Goal: Task Accomplishment & Management: Use online tool/utility

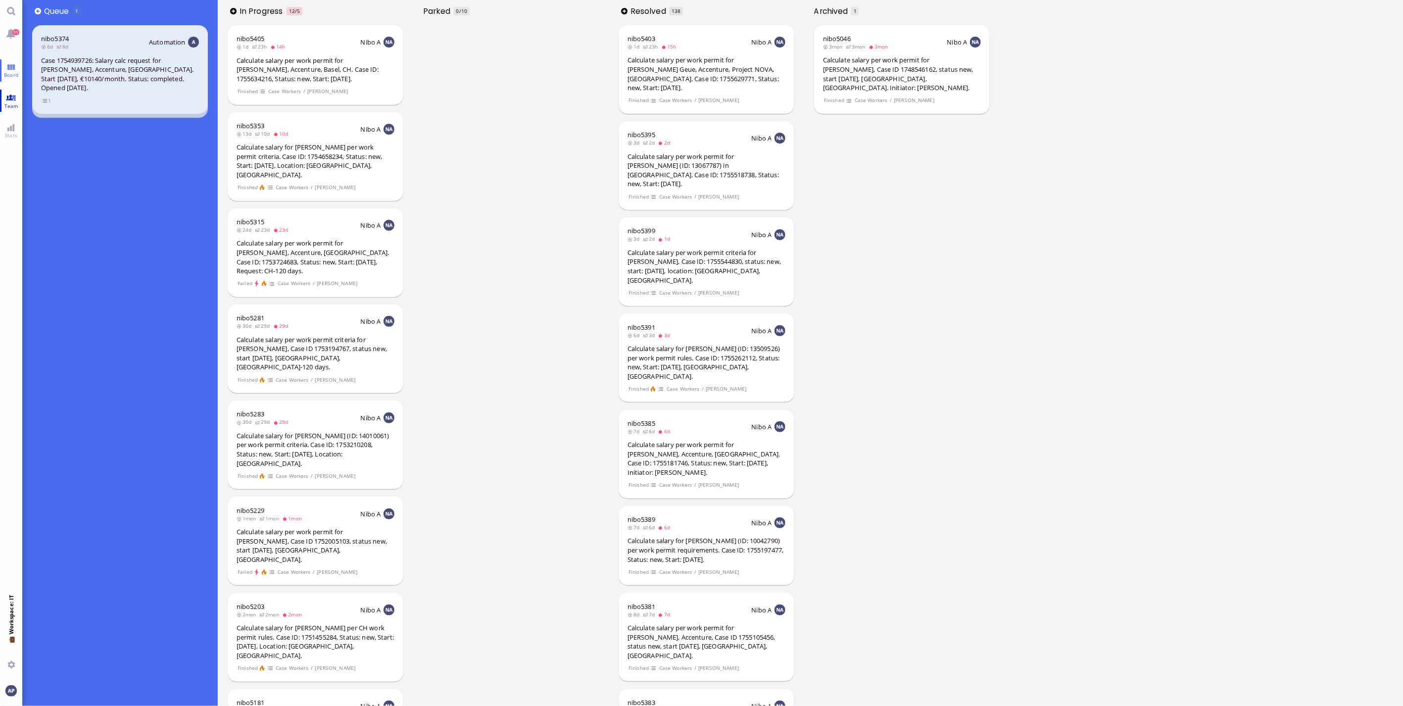
click at [14, 106] on span "Team" at bounding box center [11, 105] width 19 height 7
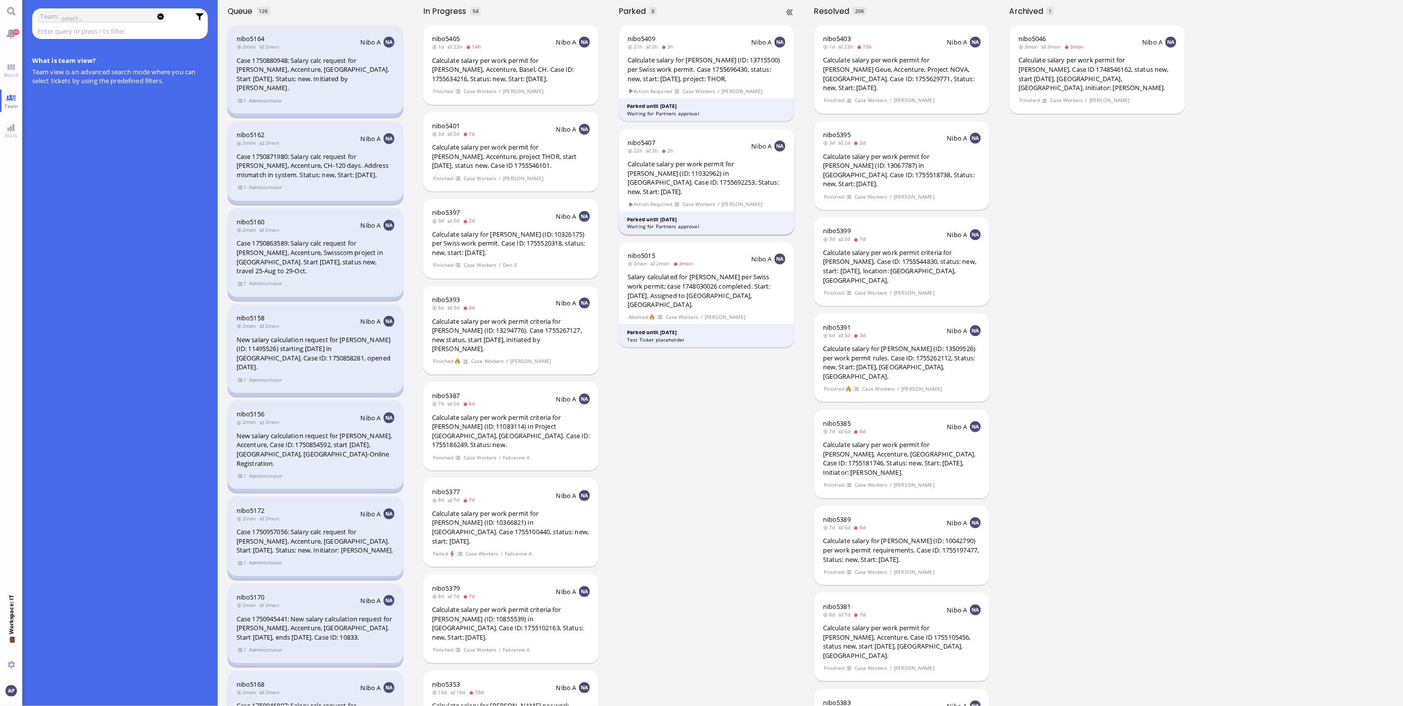
click at [716, 174] on div "Calculate salary per work permit for [PERSON_NAME] (ID: 11032962) in [GEOGRAPHI…" at bounding box center [707, 177] width 158 height 37
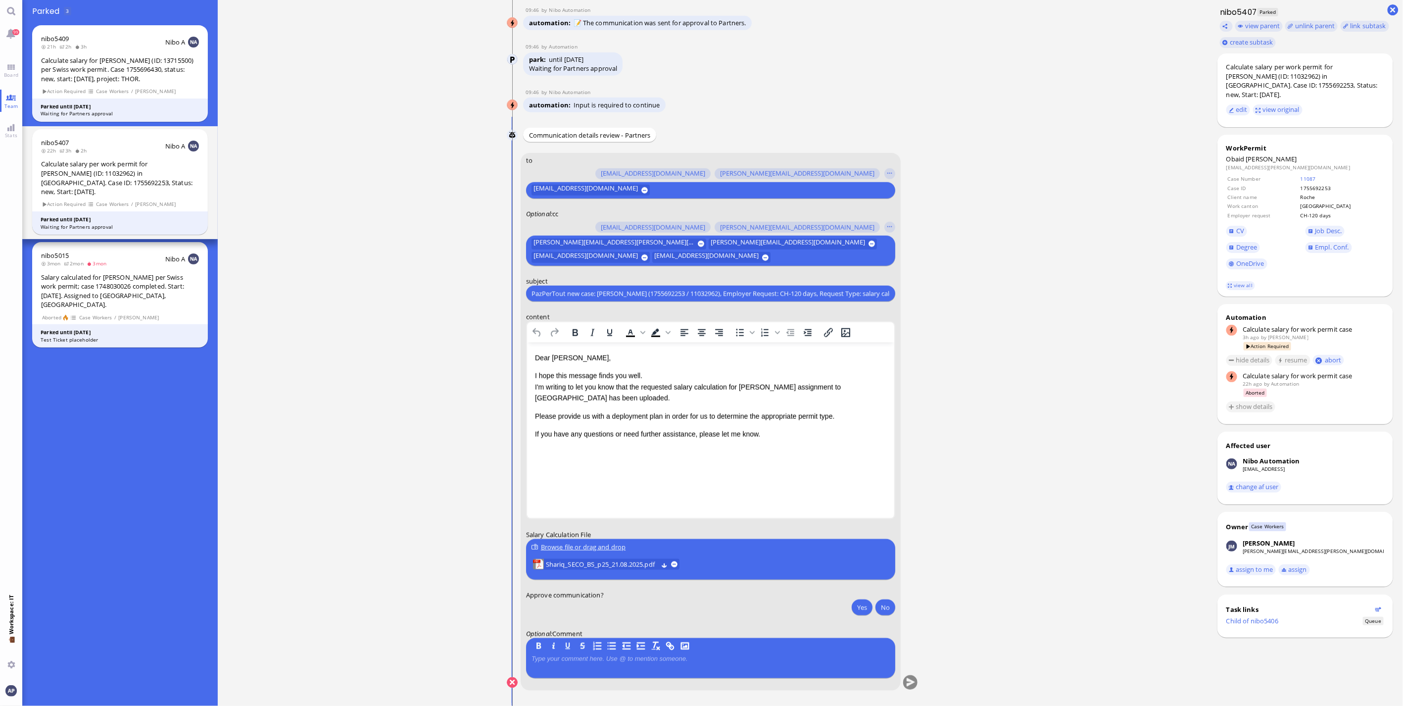
scroll to position [0, 0]
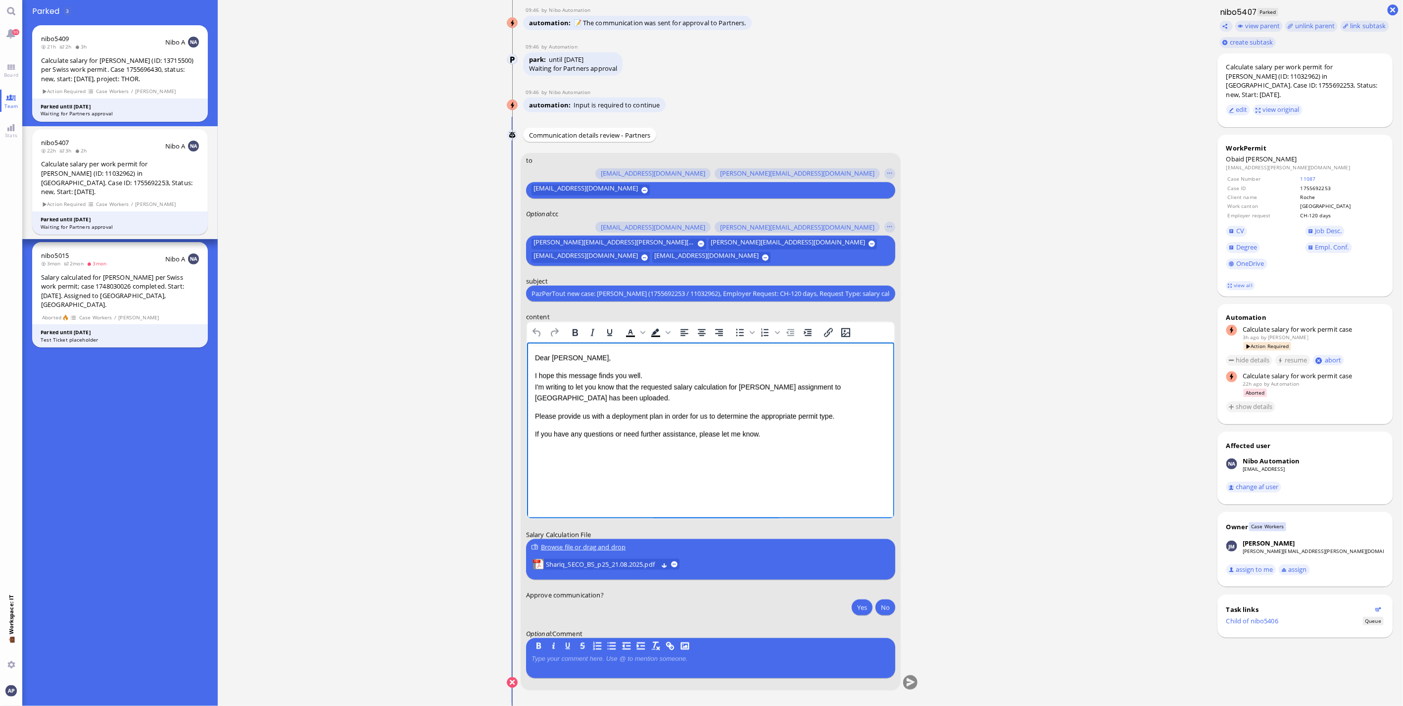
click at [842, 418] on p "Please provide us with a deployment plan in order for us to determine the appro…" at bounding box center [710, 416] width 351 height 11
click at [620, 566] on span "Shariq_SECO_BS_p25_21.08.2025.pdf" at bounding box center [602, 564] width 112 height 11
click at [841, 418] on p "Please provide us with a deployment plan in order for us to determine the appro…" at bounding box center [710, 416] width 351 height 11
click at [678, 433] on p "Kindly note the regular processing time of" at bounding box center [710, 434] width 351 height 11
click at [555, 435] on p "Kindly note the regular processing time of 6 weeks for UK-nationals in [GEOGRAP…" at bounding box center [710, 434] width 351 height 11
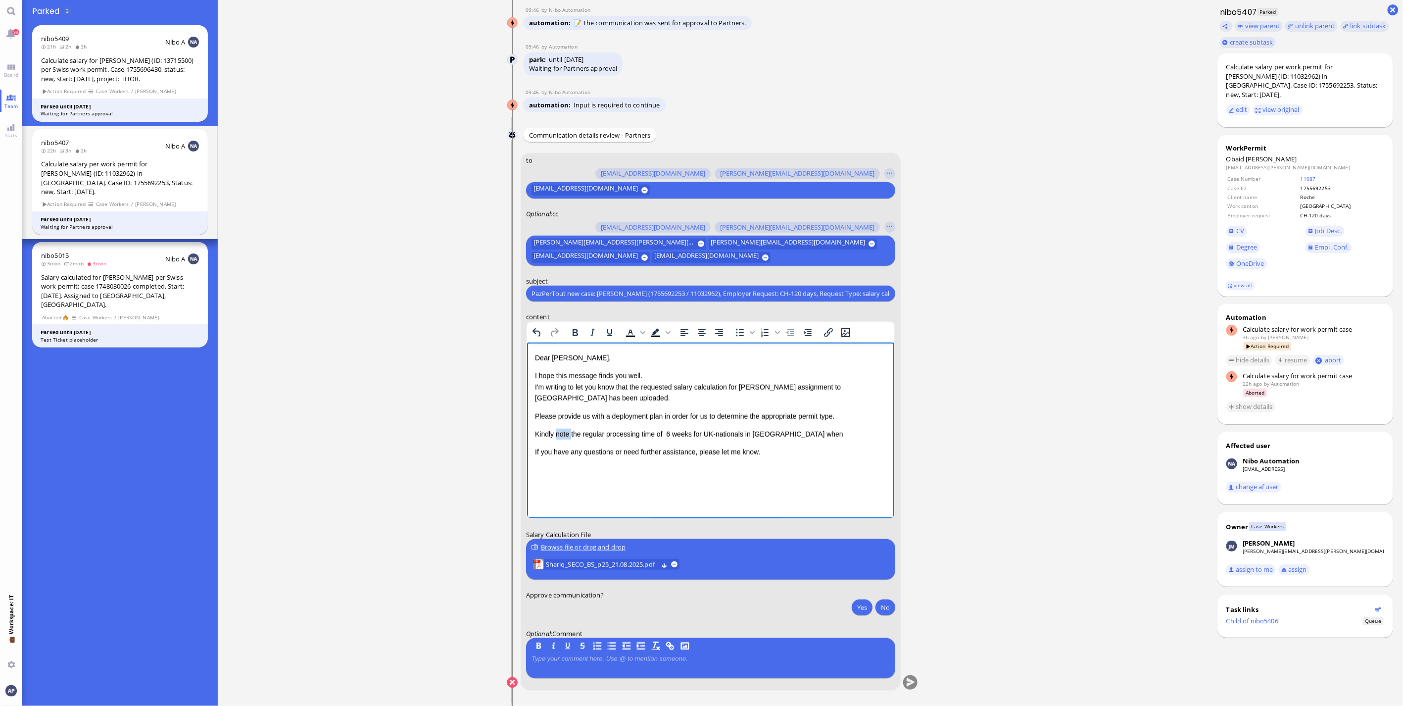
click at [555, 435] on p "Kindly note the regular processing time of 6 weeks for UK-nationals in [GEOGRAP…" at bounding box center [710, 434] width 351 height 11
click at [827, 432] on p "Kindly consider the regular processing time of 6 weeks for UK-nationals in [GEO…" at bounding box center [710, 434] width 351 height 11
click at [857, 602] on button "Yes" at bounding box center [862, 607] width 21 height 16
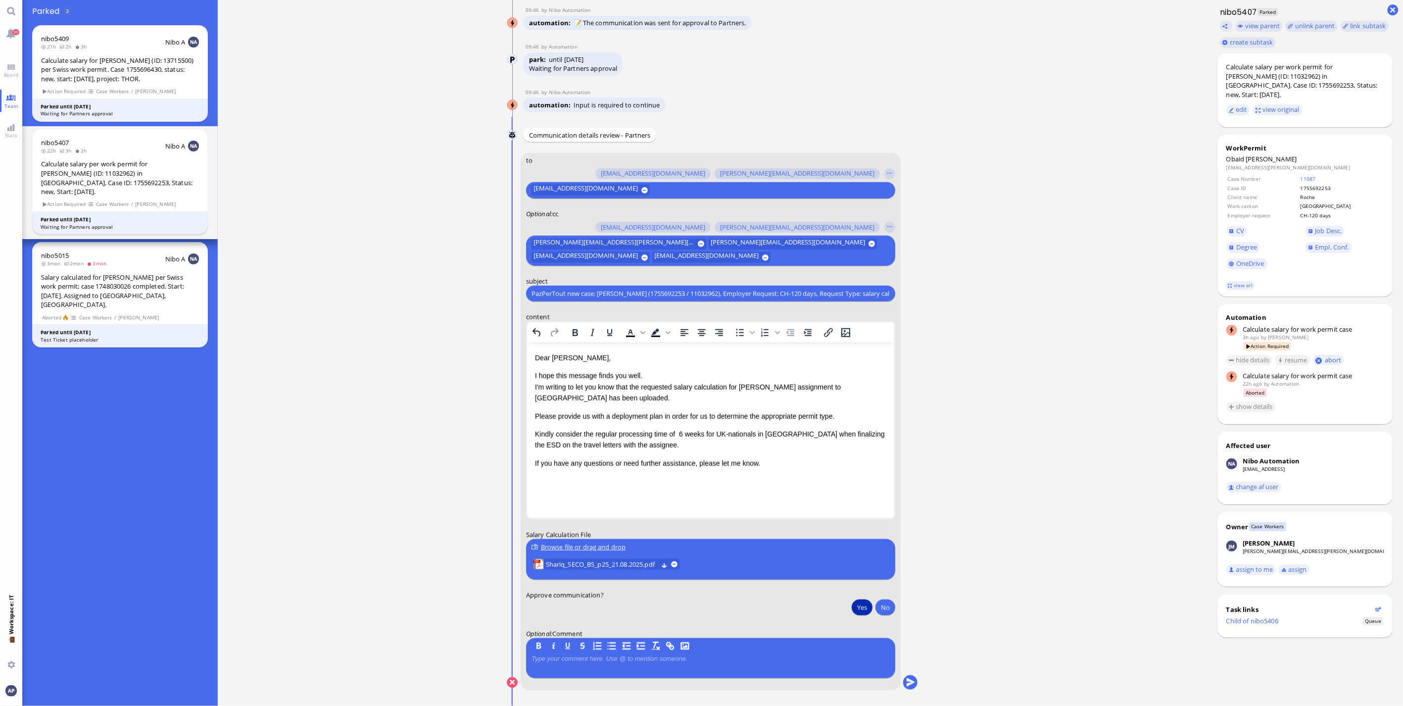
click at [903, 691] on conversation-line "You to [PERSON_NAME][EMAIL_ADDRESS][DOMAIN_NAME] [DOMAIN_NAME][EMAIL_ADDRESS][D…" at bounding box center [713, 428] width 412 height 550
click at [906, 685] on button "submit" at bounding box center [910, 683] width 15 height 15
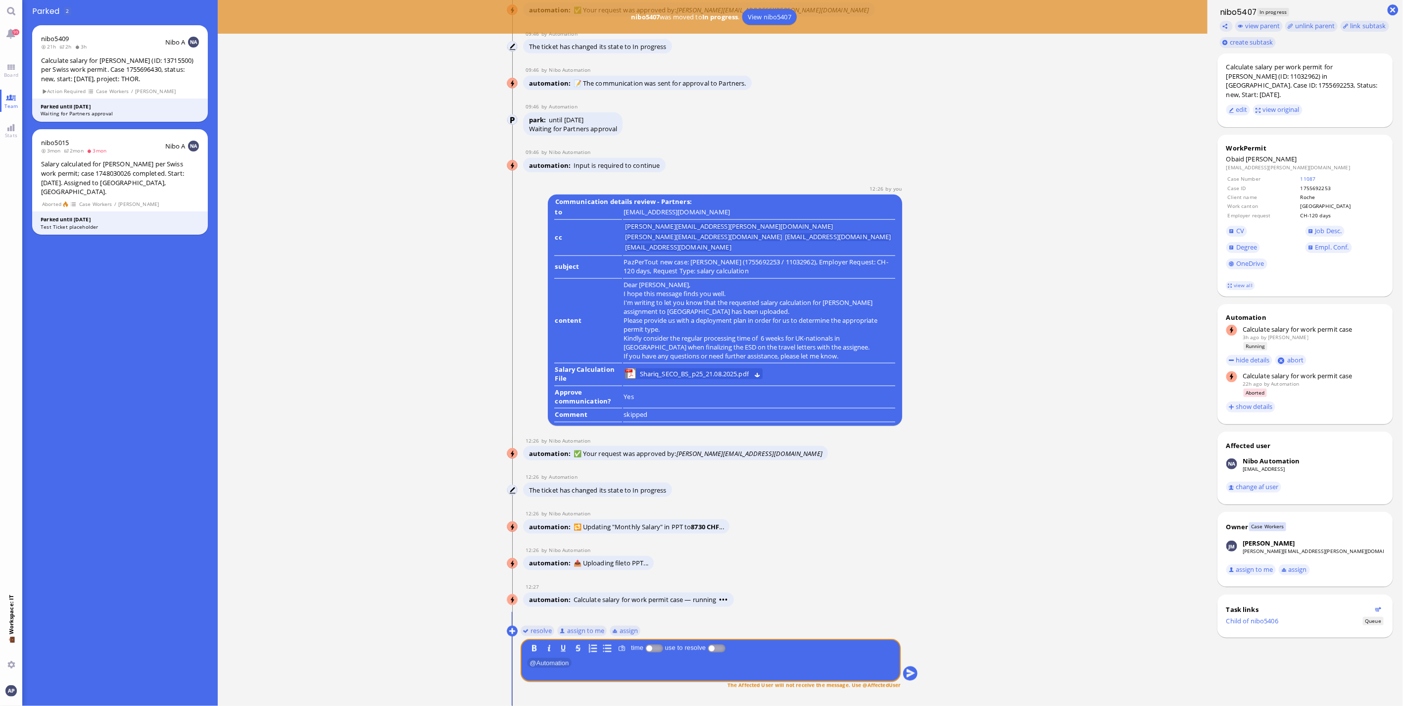
drag, startPoint x: 527, startPoint y: 628, endPoint x: 539, endPoint y: 641, distance: 17.5
click at [527, 628] on button "resolve" at bounding box center [538, 630] width 34 height 11
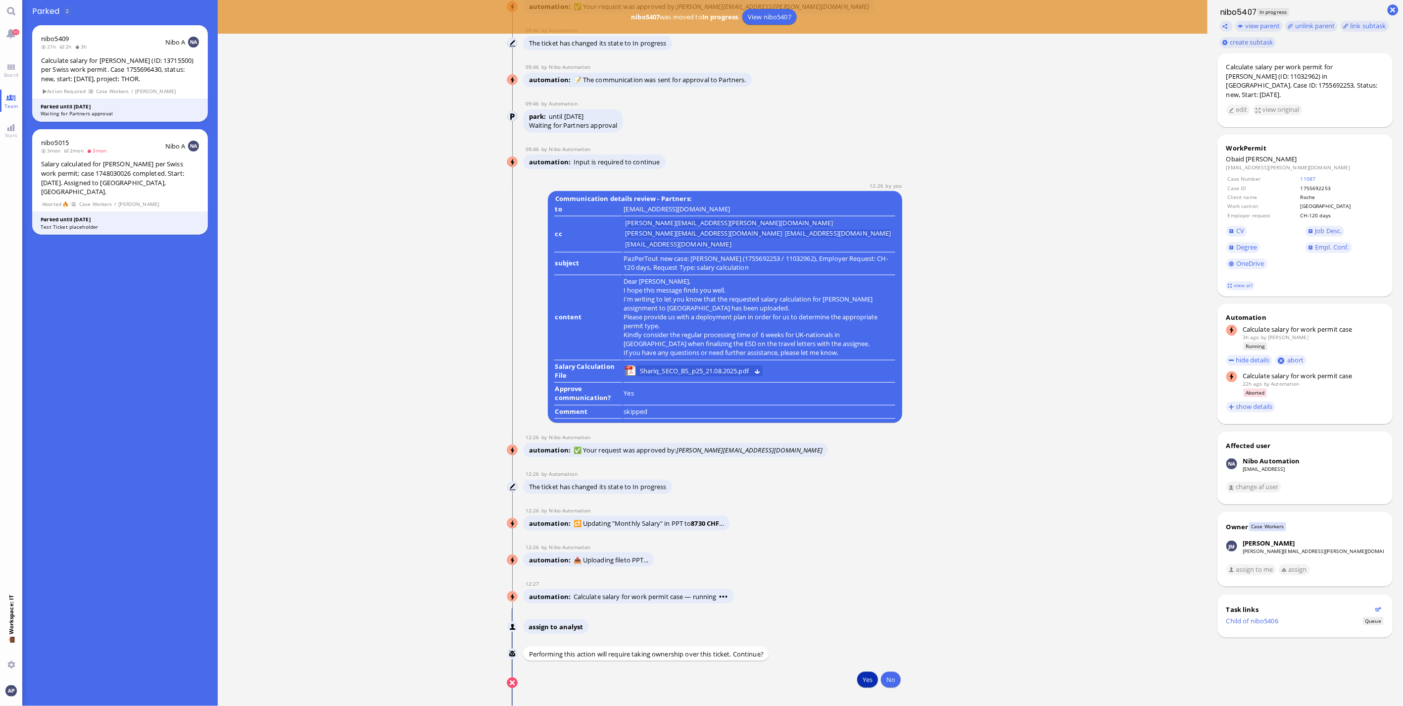
click at [862, 685] on button "Yes" at bounding box center [867, 680] width 21 height 16
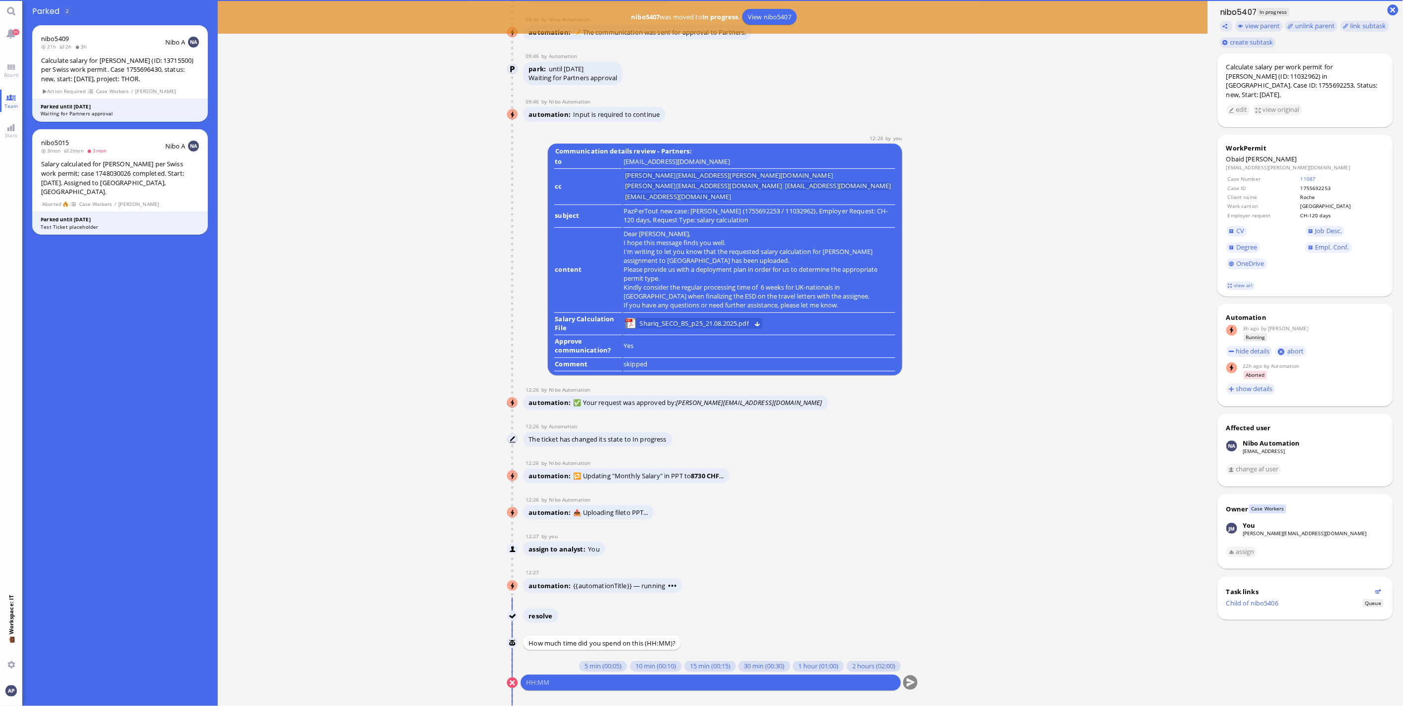
scroll to position [0, 0]
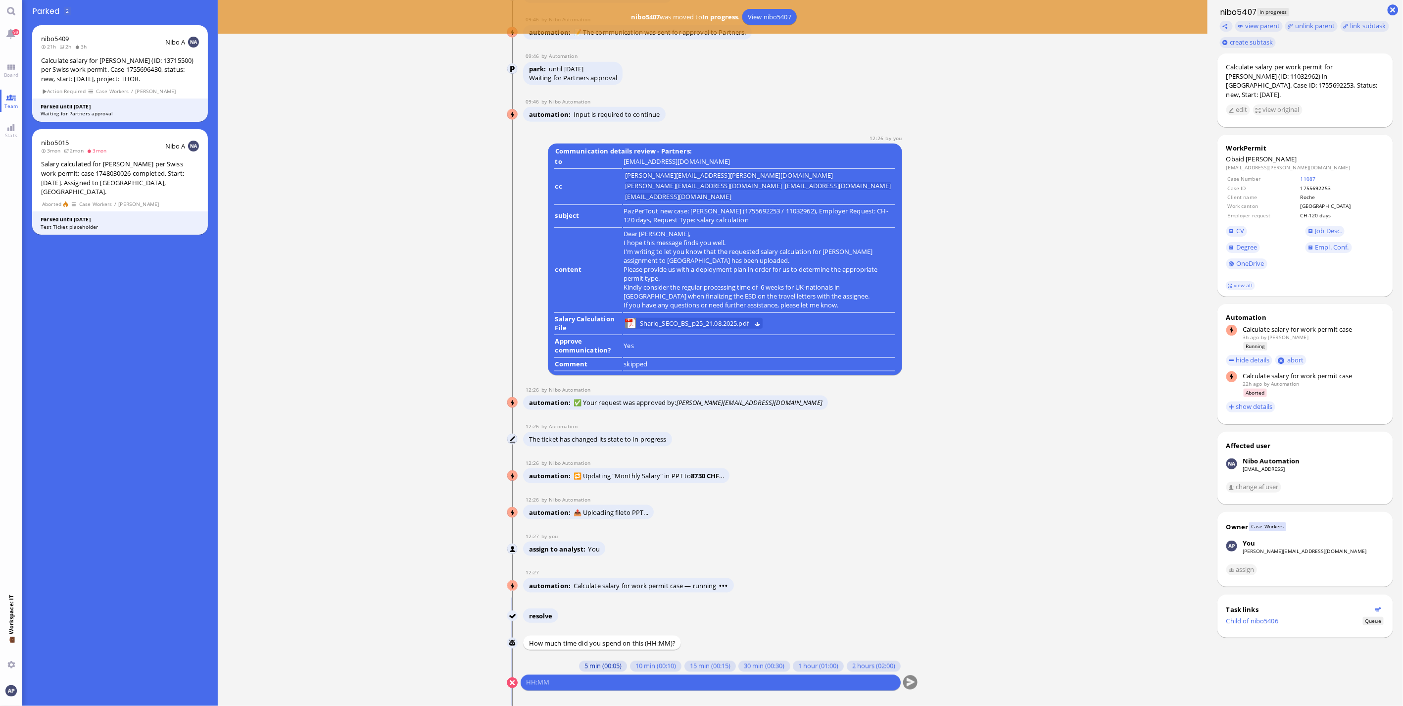
drag, startPoint x: 598, startPoint y: 664, endPoint x: 599, endPoint y: 678, distance: 14.4
click at [598, 664] on button "5 min (00:05)" at bounding box center [603, 666] width 48 height 11
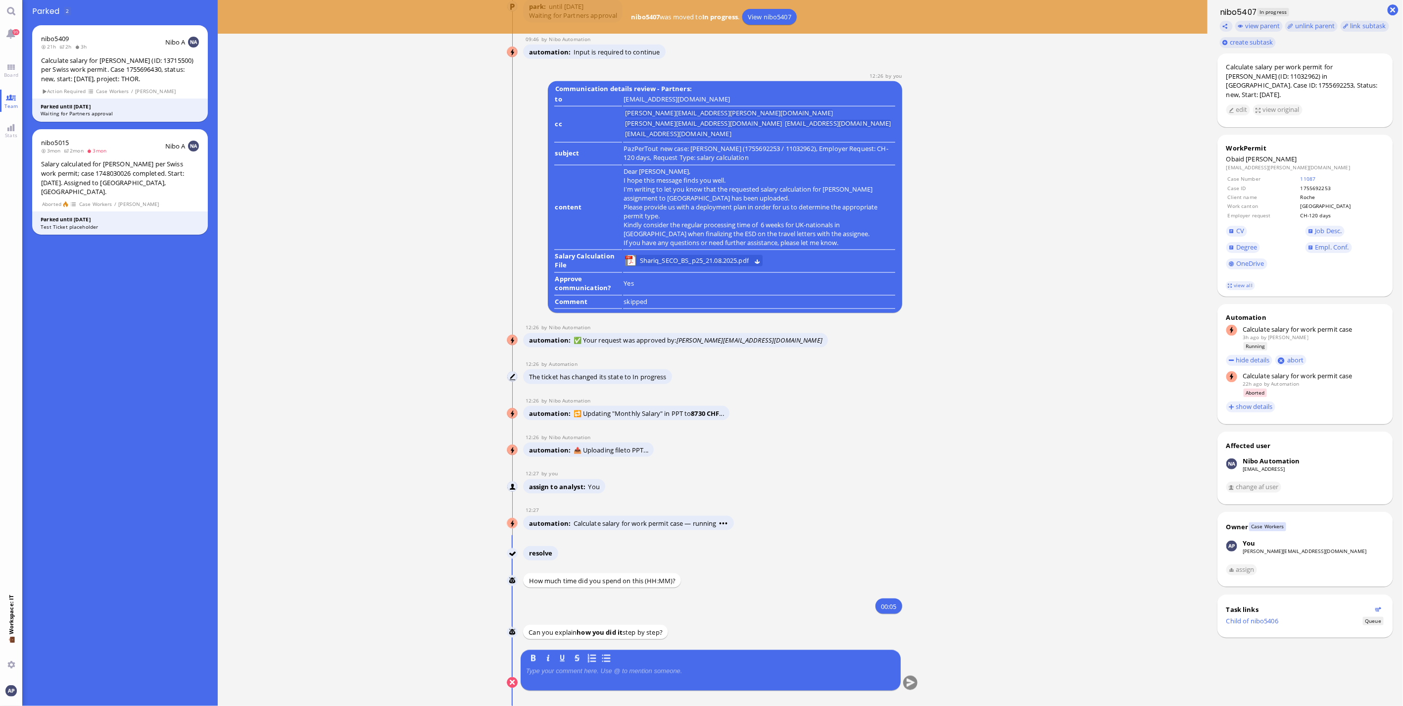
click at [600, 679] on div at bounding box center [710, 677] width 369 height 21
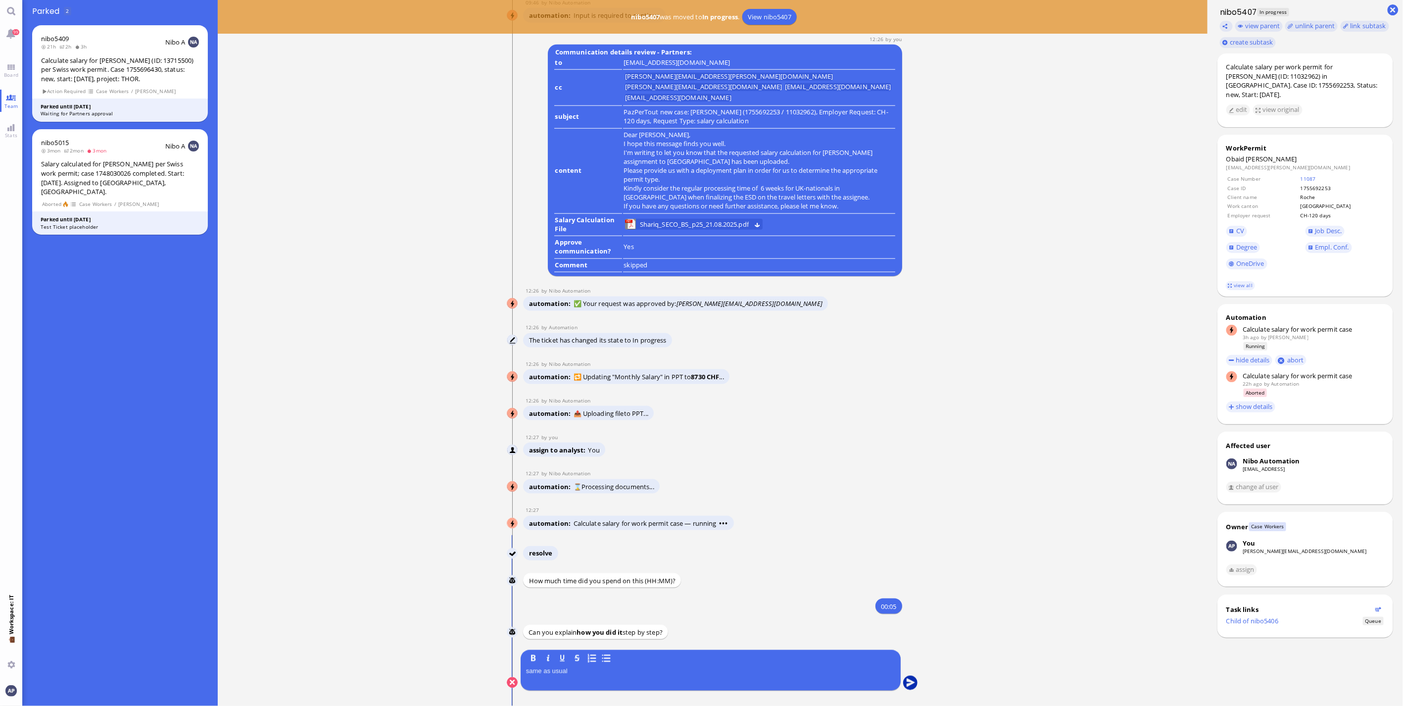
click at [908, 680] on button "submit" at bounding box center [910, 683] width 15 height 15
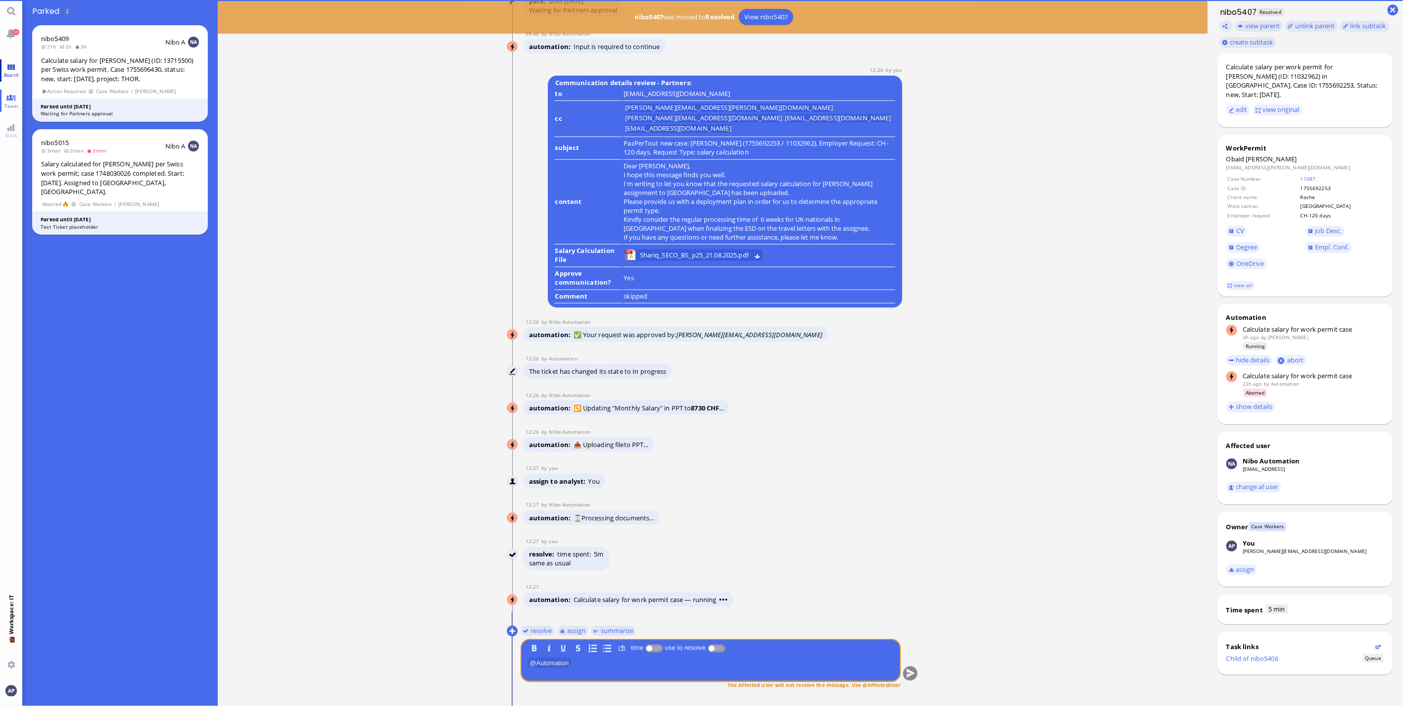
click at [9, 72] on span "Board" at bounding box center [10, 74] width 19 height 7
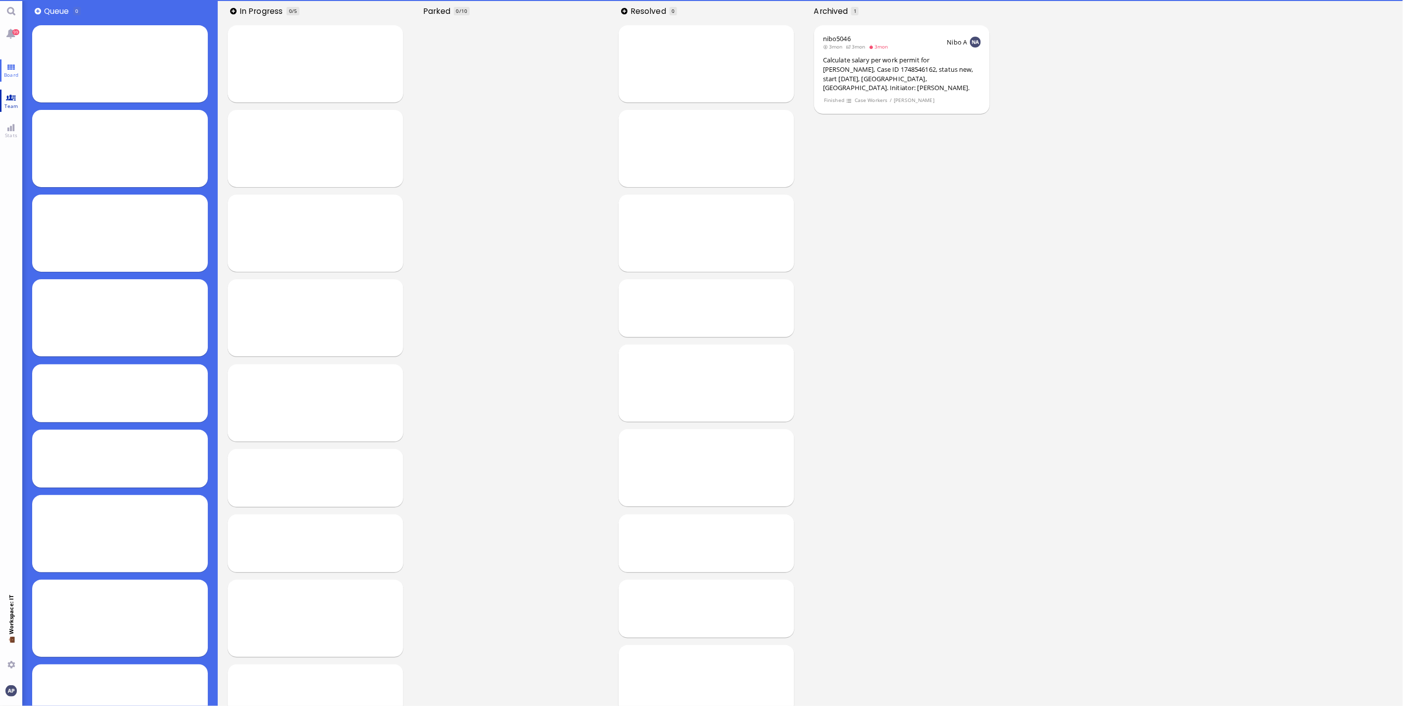
click at [13, 99] on link "Team" at bounding box center [11, 101] width 22 height 22
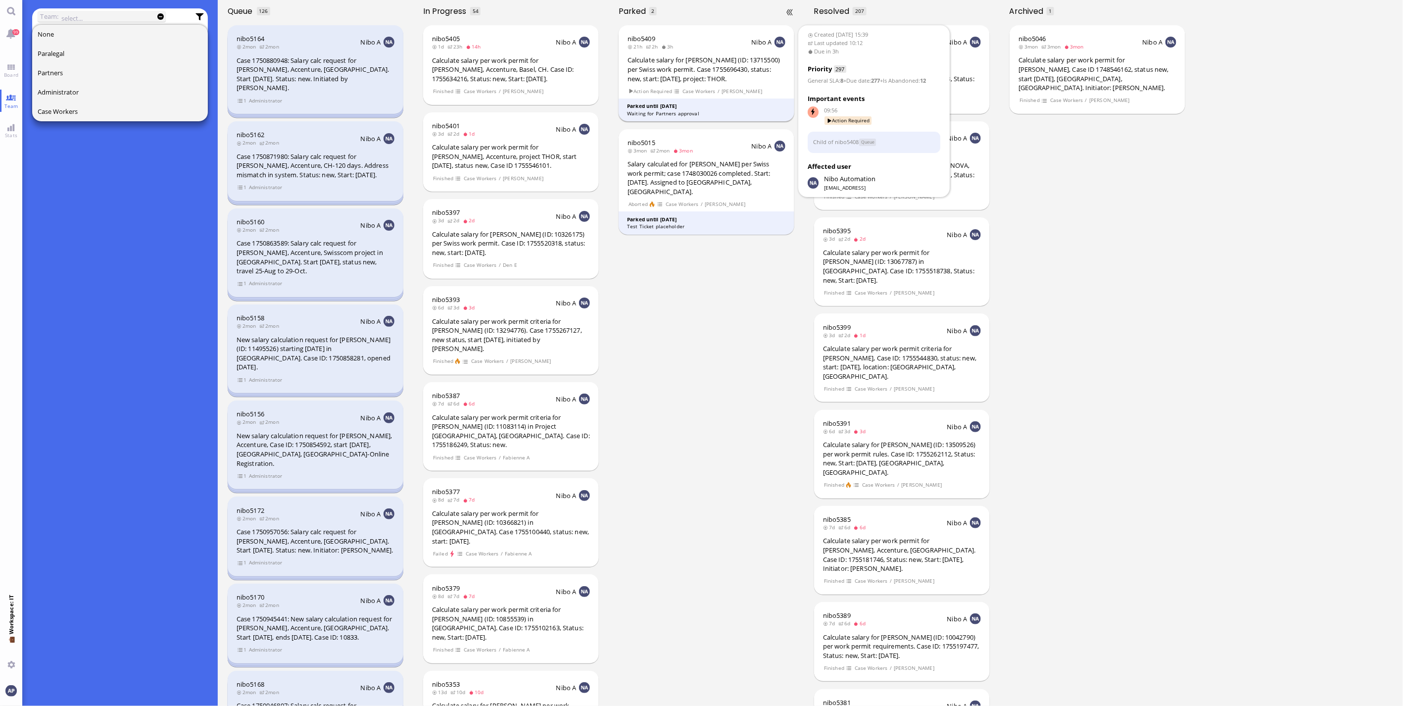
click at [746, 76] on div "Calculate salary for [PERSON_NAME] (ID: 13715500) per Swiss work permit. Case 1…" at bounding box center [707, 69] width 158 height 28
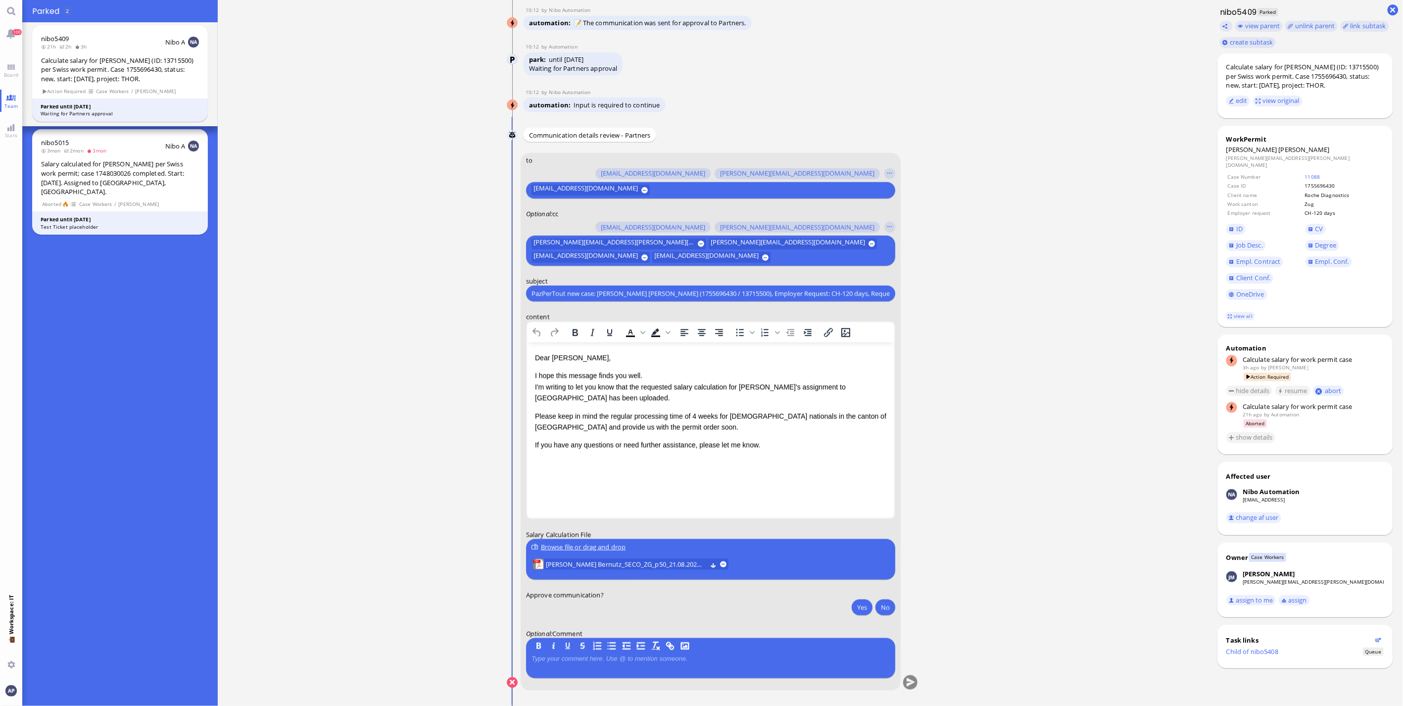
click at [605, 558] on li "[PERSON_NAME] Bernutz_SECO_ZG_p50_21.08.2025.pdf" at bounding box center [631, 565] width 199 height 14
click at [627, 563] on span "[PERSON_NAME] Bernutz_SECO_ZG_p50_21.08.2025.pdf" at bounding box center [626, 564] width 161 height 11
click at [863, 613] on button "Yes" at bounding box center [862, 607] width 21 height 16
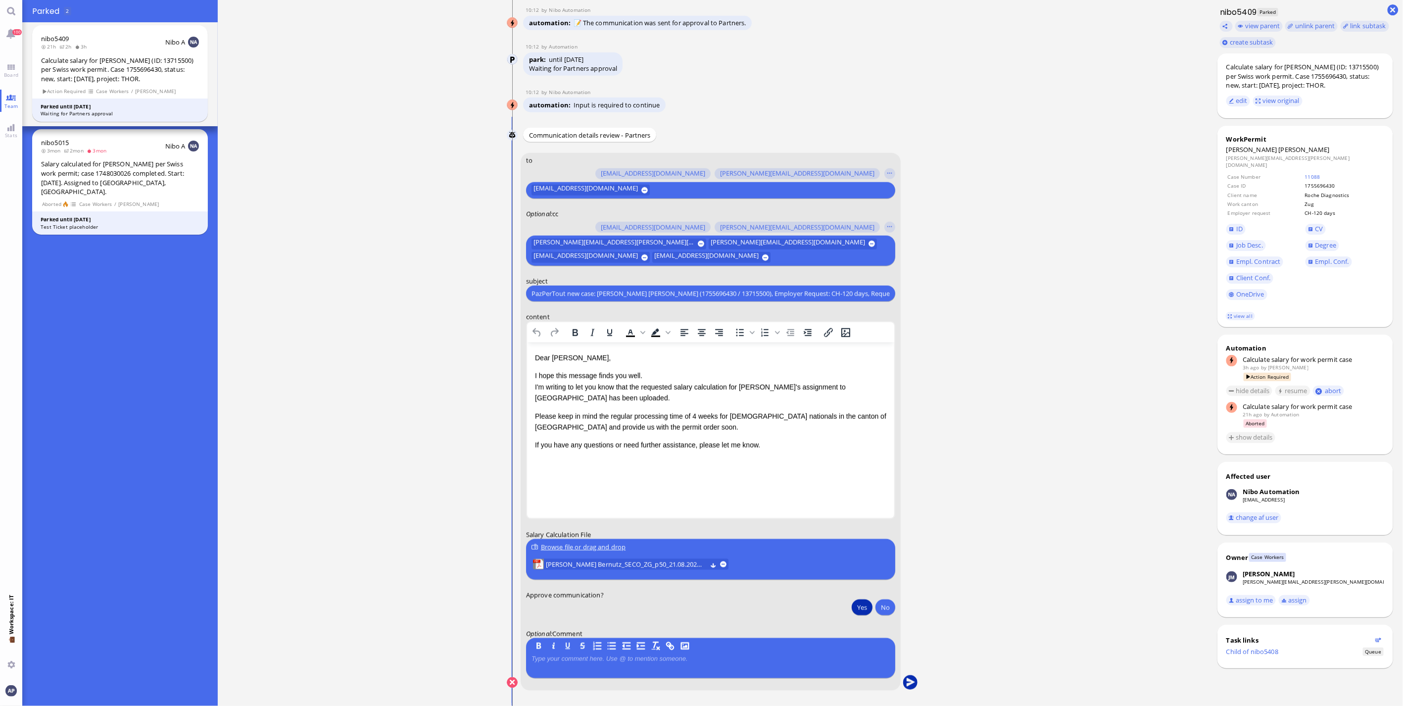
click at [907, 683] on button "submit" at bounding box center [910, 683] width 15 height 15
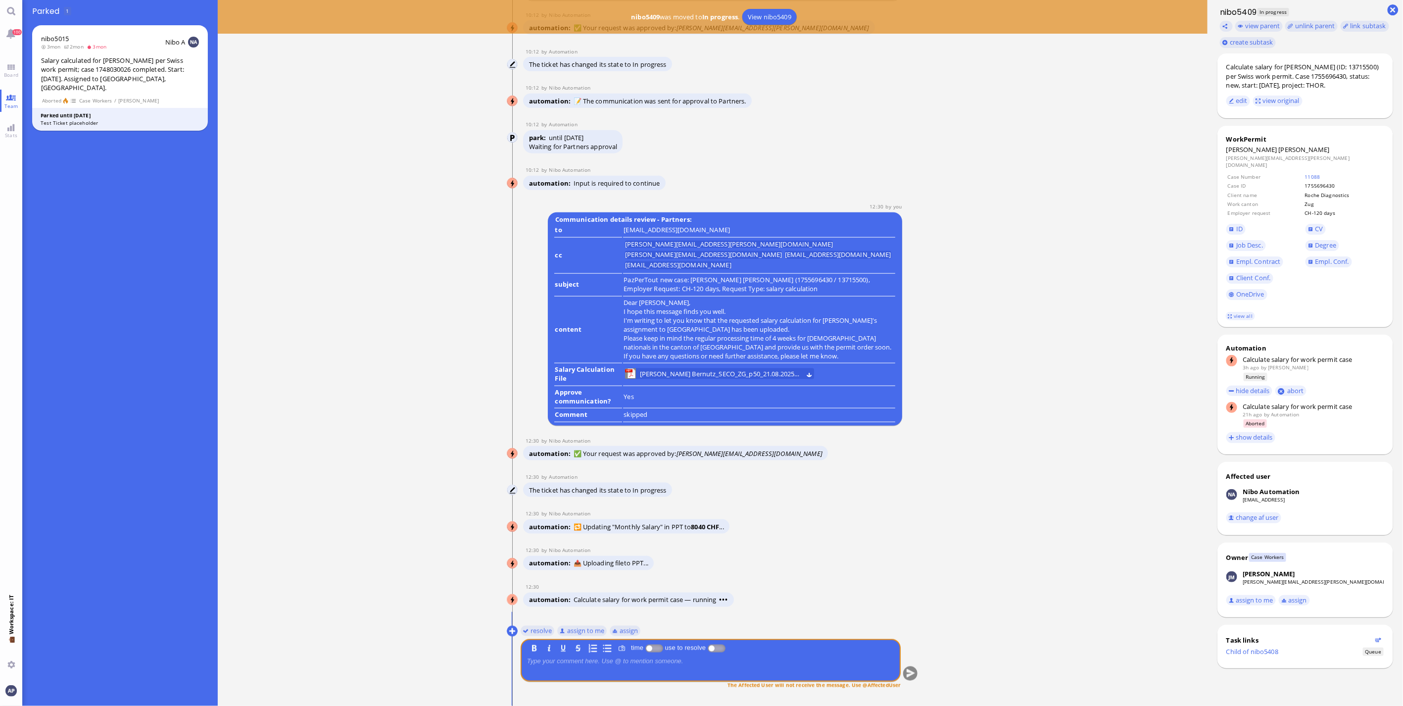
drag, startPoint x: 540, startPoint y: 627, endPoint x: 572, endPoint y: 641, distance: 35.7
click at [539, 626] on button "resolve" at bounding box center [538, 630] width 34 height 11
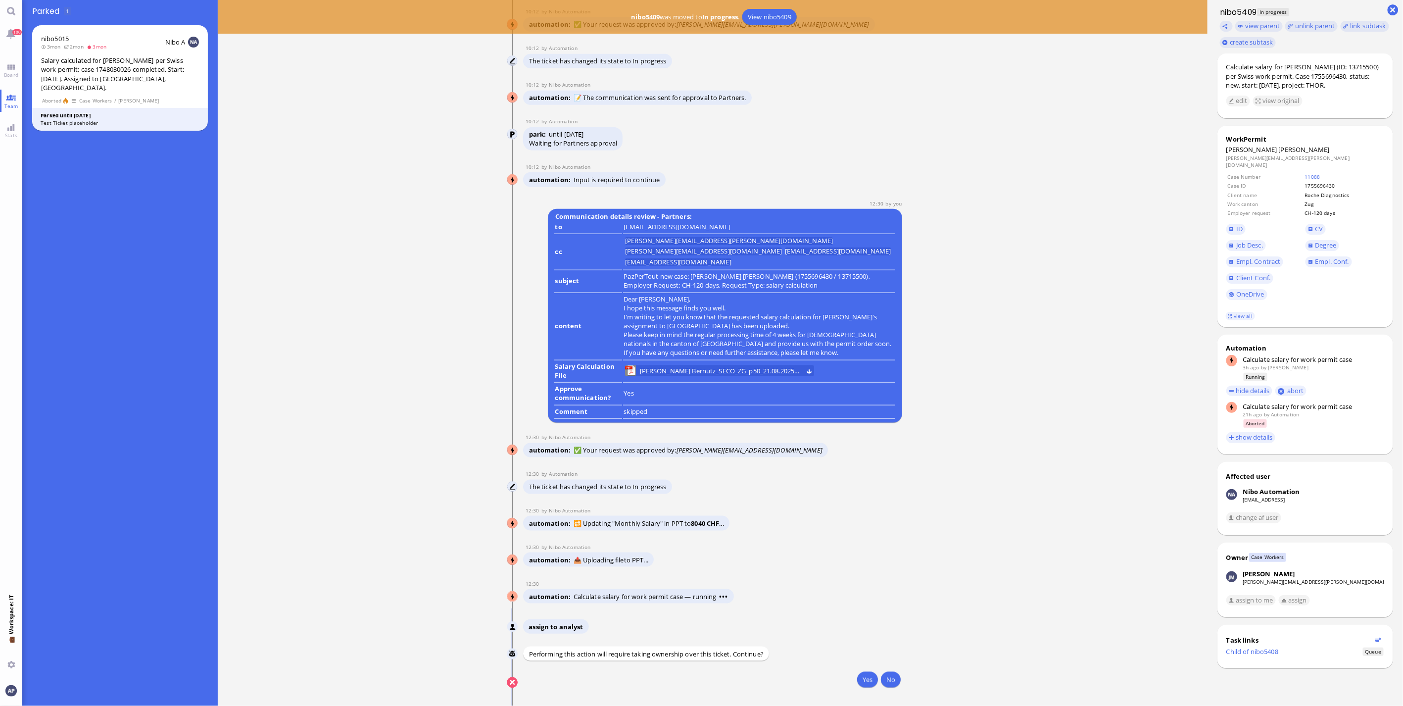
click at [863, 689] on div "Yes No" at bounding box center [711, 681] width 381 height 18
click at [863, 682] on button "Yes" at bounding box center [867, 680] width 21 height 16
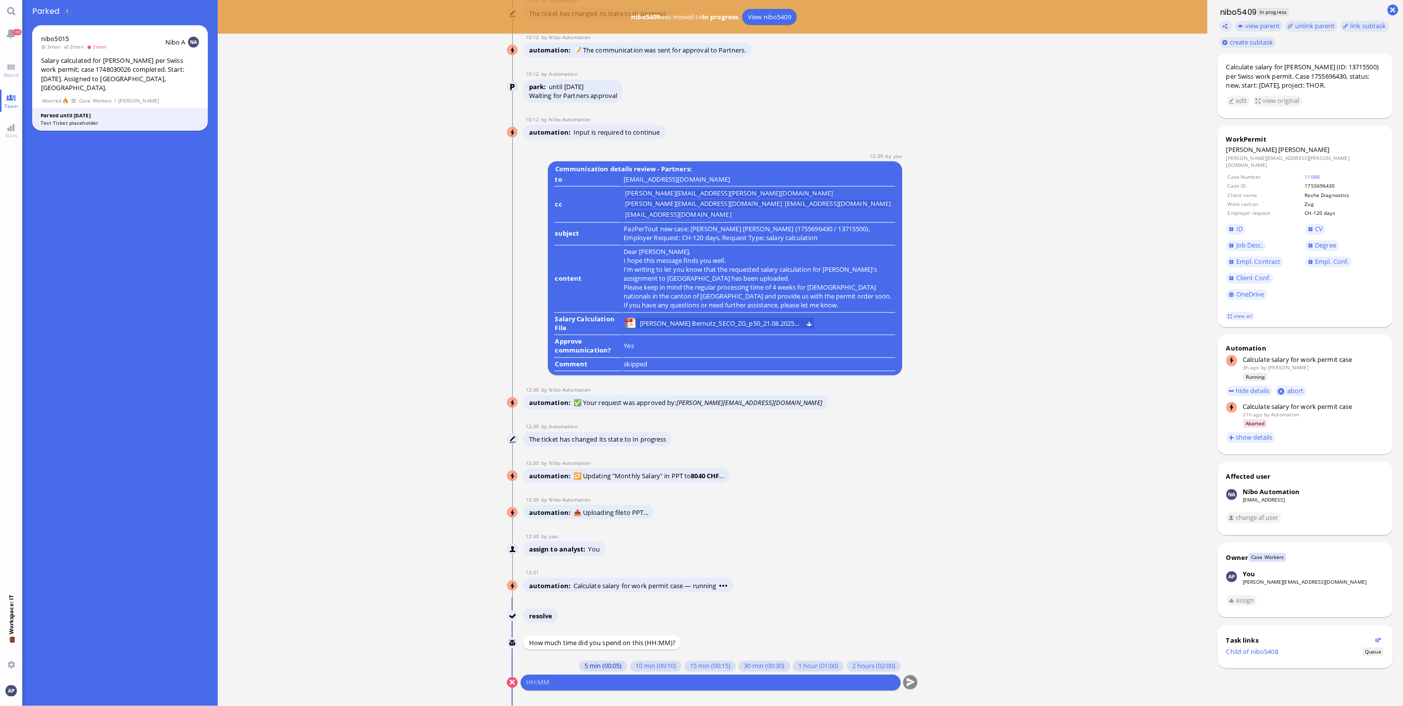
click at [592, 664] on button "5 min (00:05)" at bounding box center [603, 666] width 48 height 11
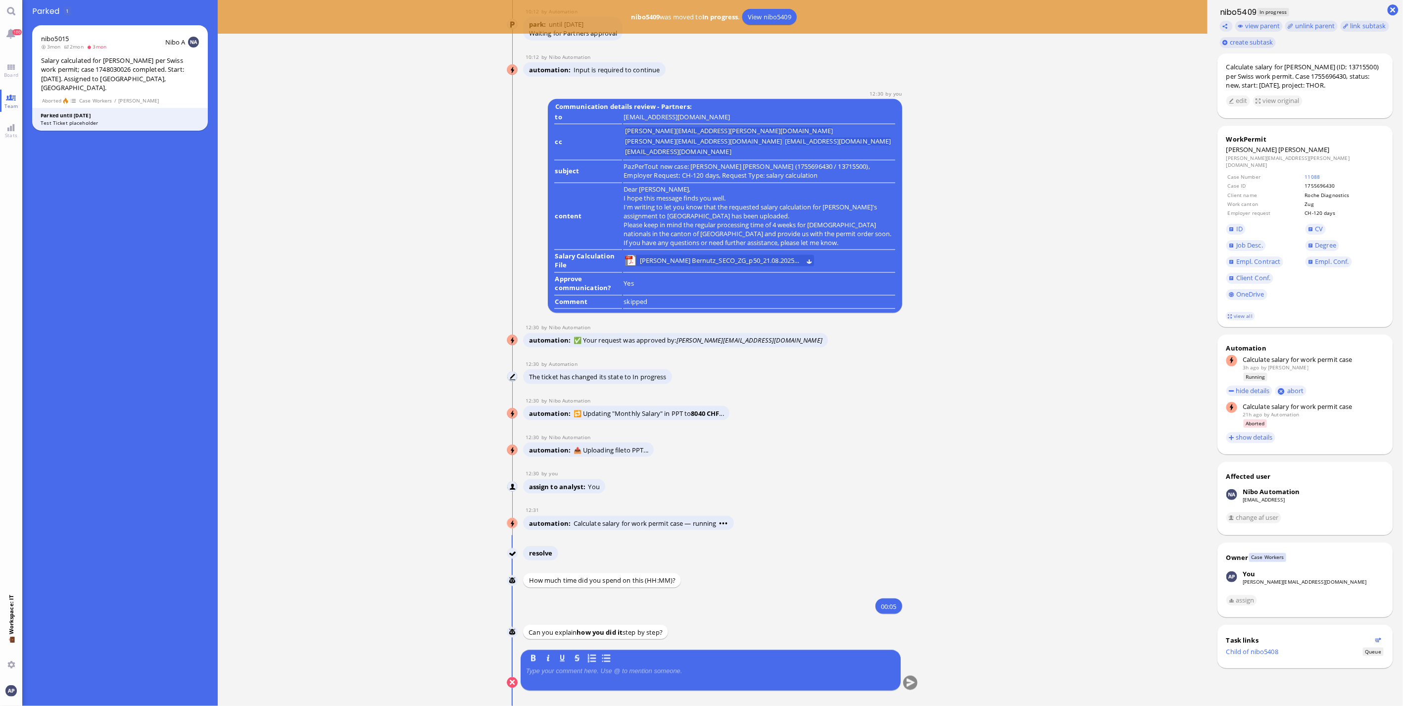
click at [592, 671] on p at bounding box center [710, 671] width 369 height 8
click at [910, 684] on button "submit" at bounding box center [910, 683] width 15 height 15
